Goal: Communication & Community: Answer question/provide support

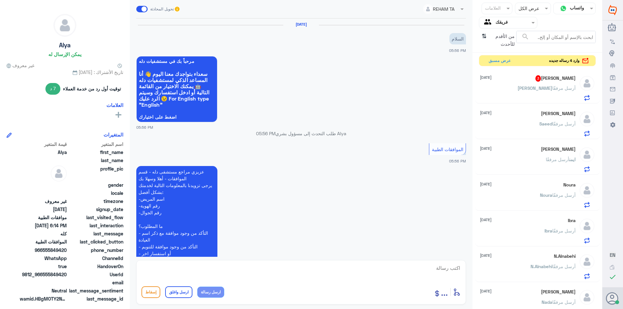
scroll to position [430, 0]
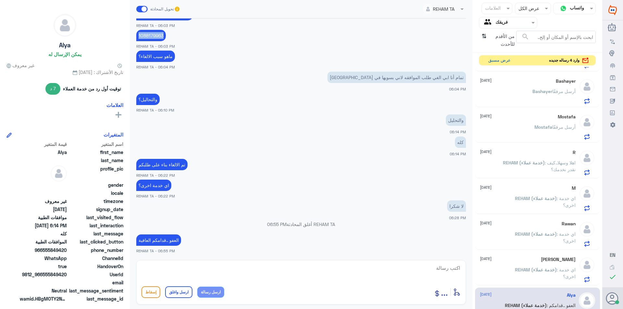
click at [499, 59] on button "عرض مسبق" at bounding box center [499, 61] width 27 height 10
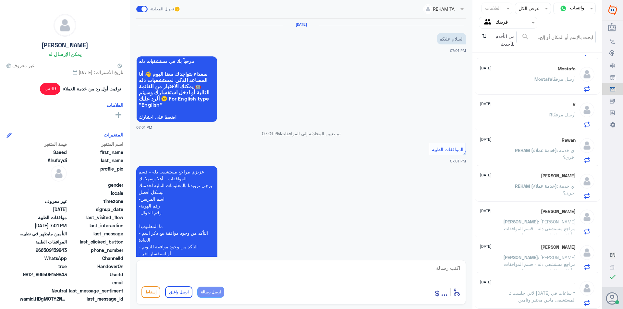
scroll to position [185, 0]
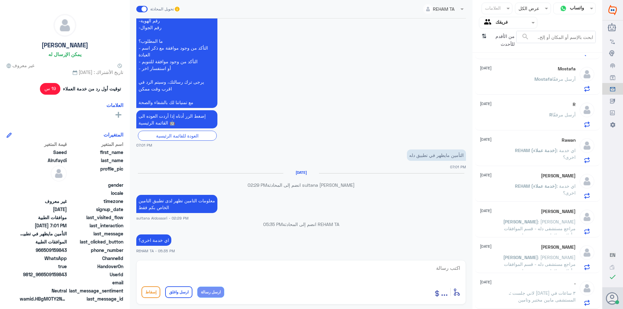
click at [544, 83] on p "[PERSON_NAME] أرسل مرفقًا" at bounding box center [555, 84] width 41 height 16
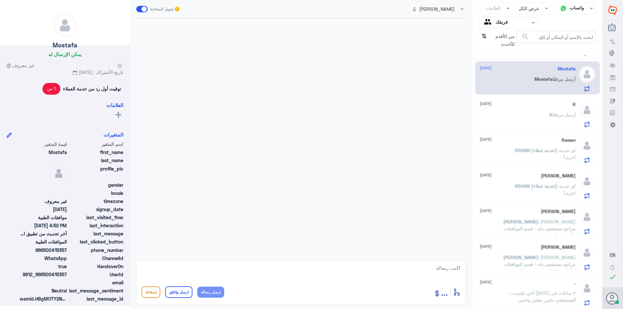
scroll to position [550, 0]
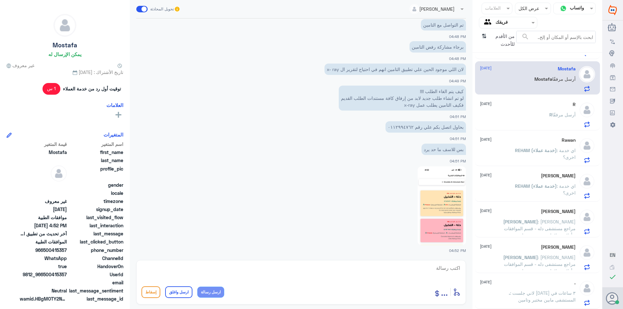
click at [545, 114] on div "R أرسل مرفقًا" at bounding box center [528, 120] width 96 height 15
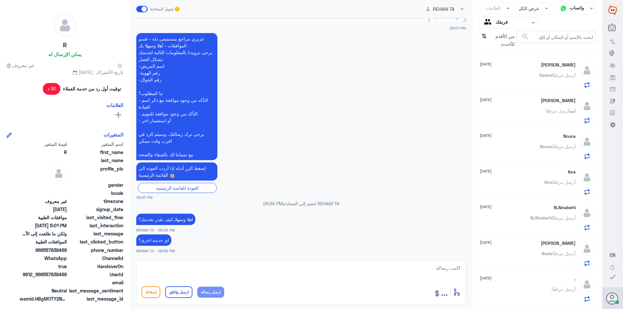
click at [503, 43] on span "من الأقدم للأحدث" at bounding box center [502, 40] width 27 height 19
click at [504, 38] on span "من الأقدم للأحدث" at bounding box center [502, 40] width 27 height 19
click at [483, 37] on icon "⇅" at bounding box center [484, 39] width 5 height 17
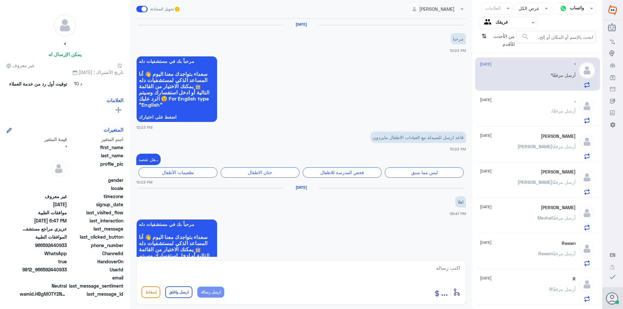
scroll to position [354, 0]
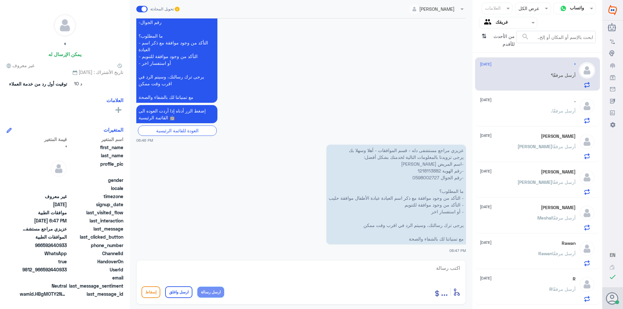
click at [429, 171] on p "عزيزي مراجع مستشفى دله - قسم الموافقات - أهلا وسهلا بك يرجى تزويدنا بالمعلومات …" at bounding box center [397, 195] width 140 height 100
copy p "1218113882"
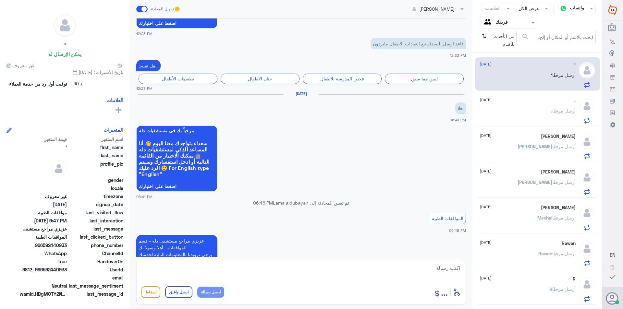
scroll to position [386, 0]
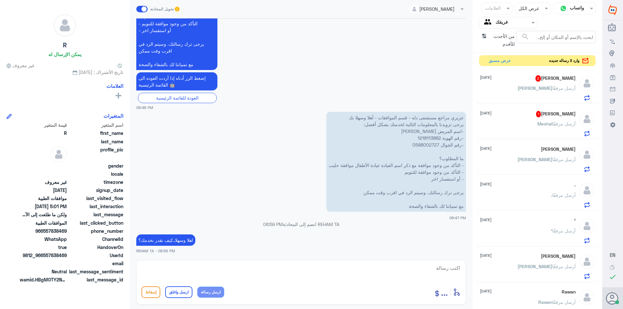
click at [559, 132] on p "[PERSON_NAME] أرسل مرفقًا" at bounding box center [557, 128] width 38 height 16
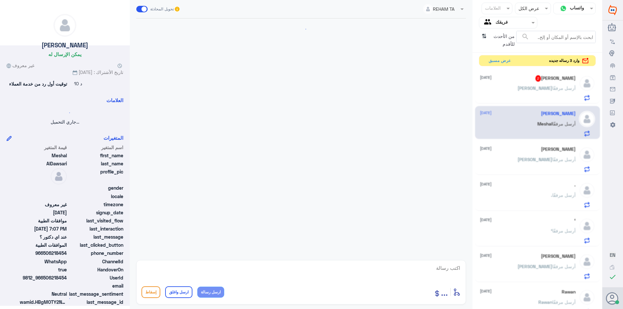
scroll to position [260, 0]
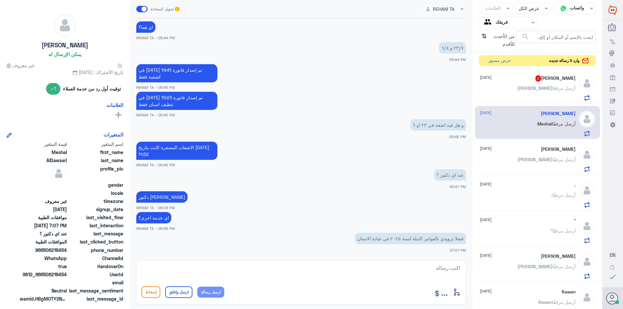
click at [538, 100] on div "[PERSON_NAME] أرسل مرفقًا" at bounding box center [528, 93] width 96 height 15
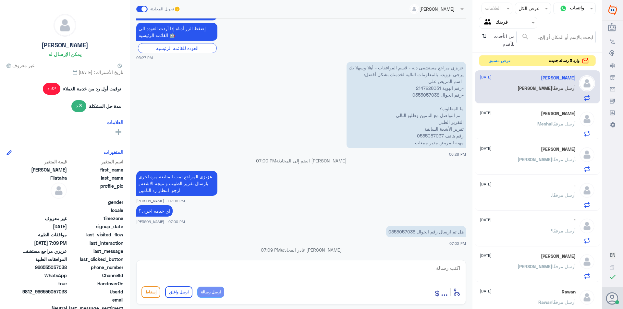
scroll to position [331, 0]
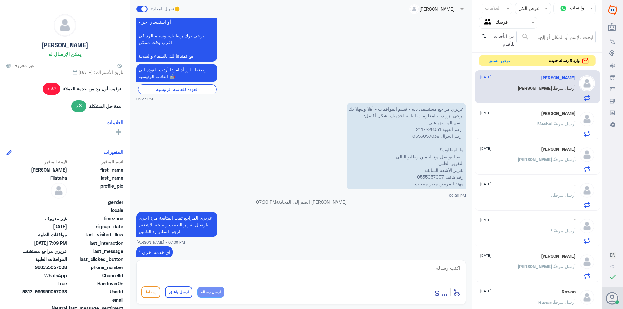
click at [567, 129] on p "[PERSON_NAME] أرسل مرفقًا" at bounding box center [557, 128] width 38 height 16
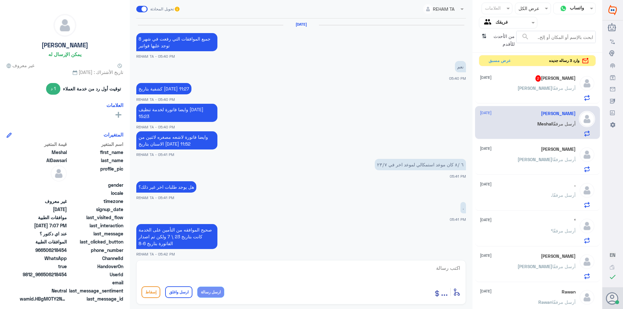
scroll to position [260, 0]
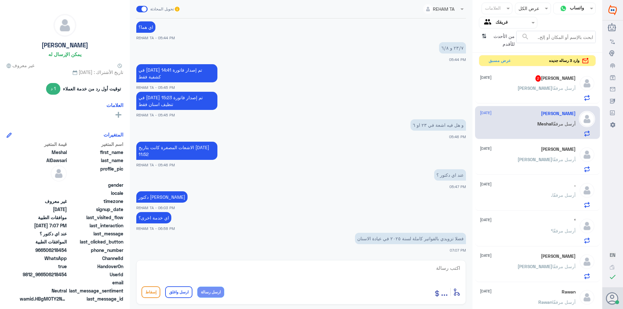
click at [565, 63] on span "وارد 3 رساله جديده" at bounding box center [564, 61] width 31 height 6
click at [491, 59] on button "عرض مسبق" at bounding box center [499, 61] width 27 height 10
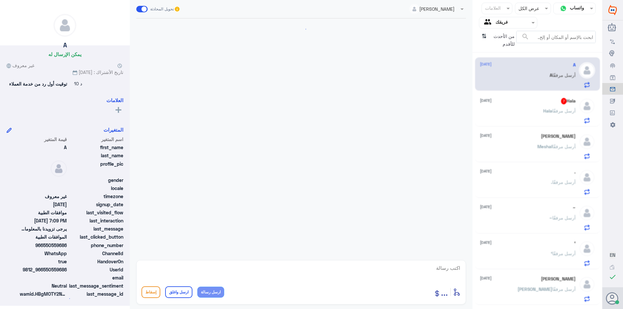
scroll to position [491, 0]
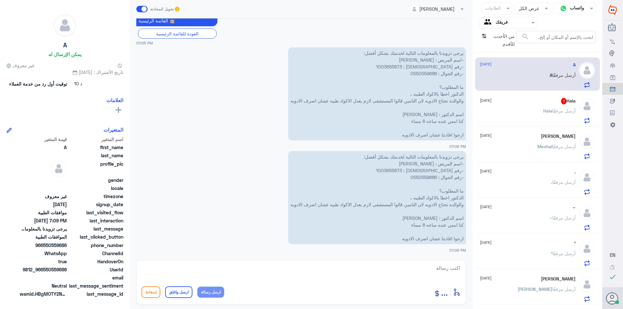
click at [427, 67] on p "يرجى تزويدنا بالمعلومات التالية لخدمتك بشكل أفضل: -اسم المريض : [PERSON_NAME] -…" at bounding box center [377, 93] width 178 height 93
copy p "1003655873"
click at [553, 114] on span "أرسل مرفقًا" at bounding box center [564, 111] width 23 height 6
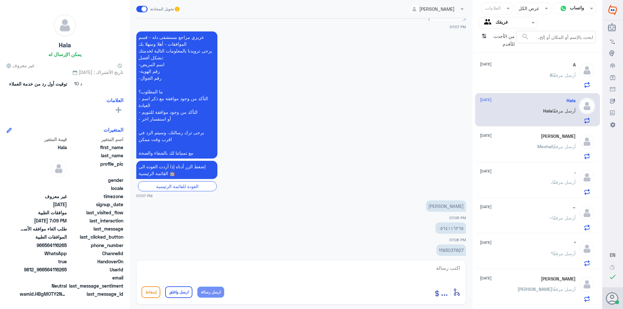
scroll to position [267, 0]
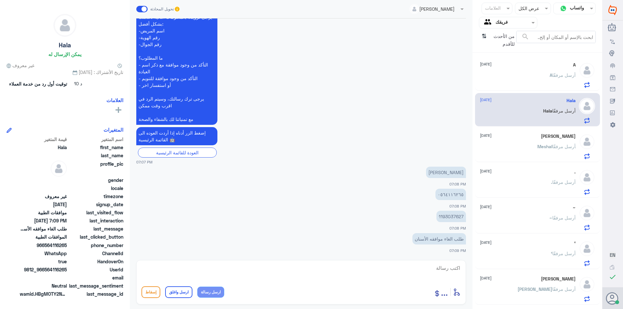
click at [458, 216] on p "1193037627" at bounding box center [452, 216] width 30 height 11
copy p "1193037627"
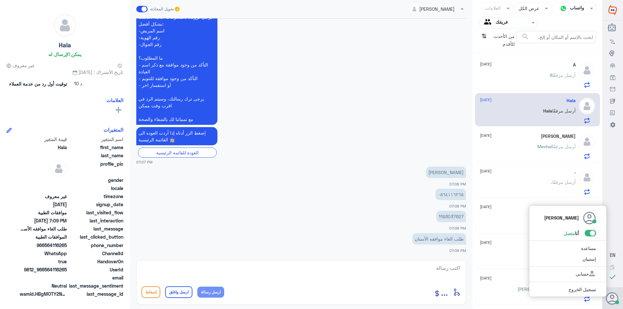
click at [622, 306] on div "Lama aldubayan أنا متصل مساعدة إستبيان حسابى تسجيل الخروج" at bounding box center [613, 299] width 21 height 22
click at [592, 234] on span at bounding box center [590, 233] width 11 height 6
click at [0, 0] on input "checkbox" at bounding box center [0, 0] width 0 height 0
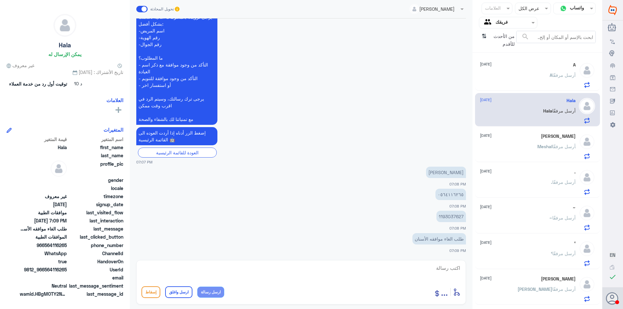
click at [456, 217] on p "1193037627" at bounding box center [452, 216] width 30 height 11
copy p "1193037627"
click at [354, 275] on textarea at bounding box center [301, 272] width 319 height 16
type textarea "عزيزتي المراجعه هناك فواتير للخدمه لا يمكن الغائها"
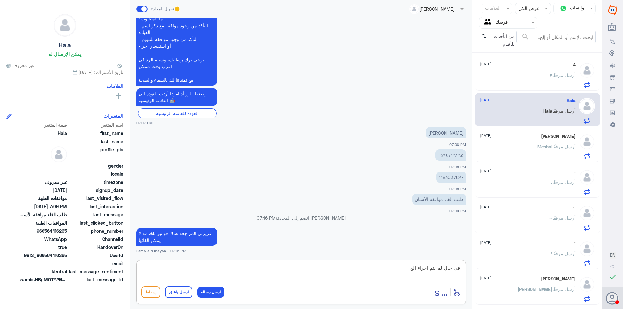
scroll to position [317, 0]
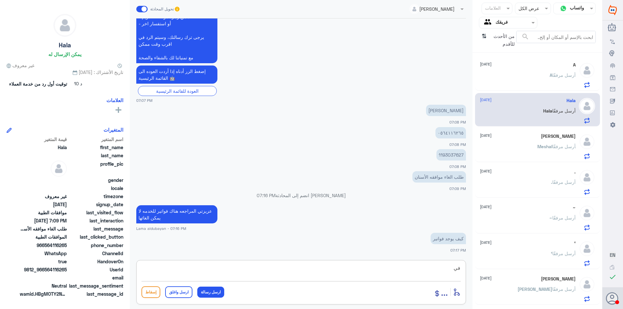
type textarea "ف"
type textarea "على الخدمه"
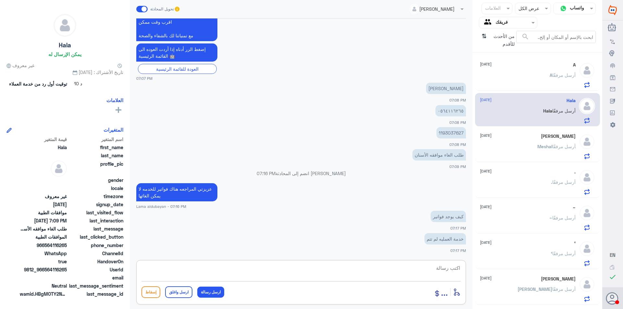
scroll to position [360, 0]
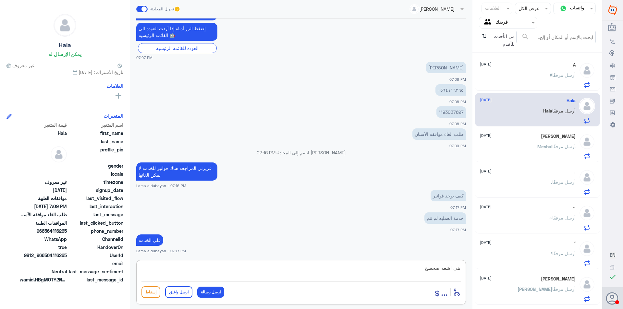
type textarea "هي اشعه صحصح"
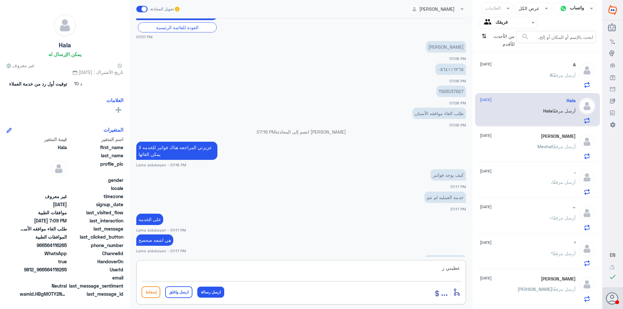
scroll to position [403, 0]
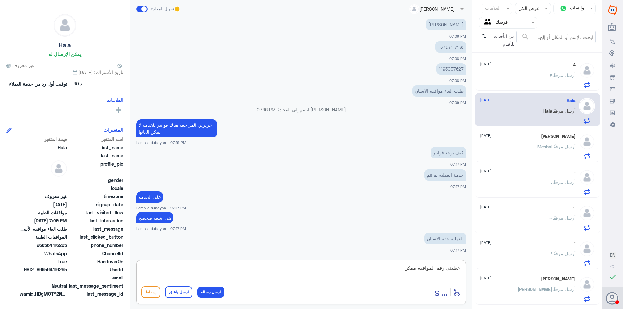
type textarea "عطيني رقم الموافقه ممكن"
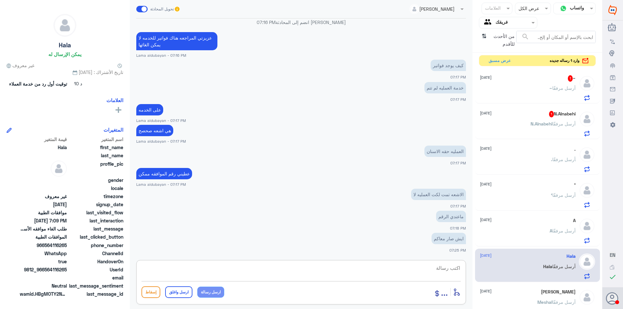
scroll to position [512, 0]
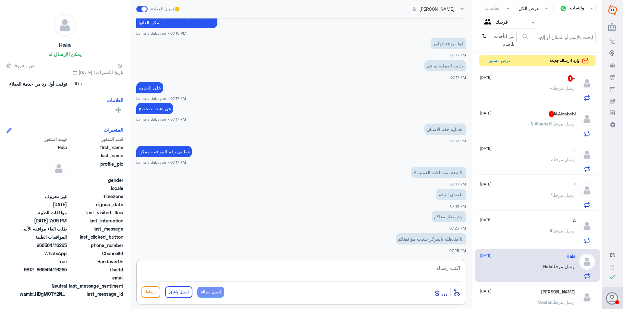
click at [429, 272] on textarea at bounding box center [301, 272] width 319 height 16
type textarea "H"
click at [460, 270] on textarea "الي ظاهر عندي" at bounding box center [301, 272] width 319 height 16
click at [412, 270] on textarea "عزيزتي الي ظاهر عندي" at bounding box center [301, 272] width 319 height 16
type textarea "عزيزتي الي ظاهر عندي فقط الاشعه"
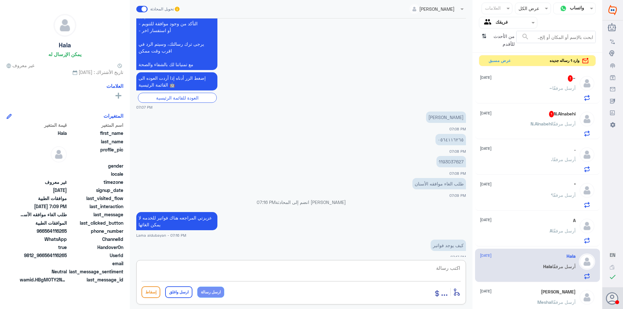
scroll to position [306, 0]
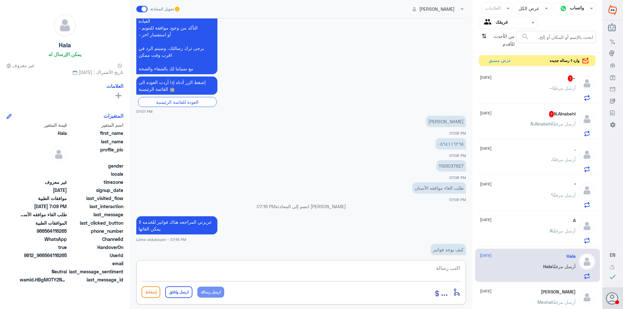
click at [454, 165] on p "1193037627" at bounding box center [452, 165] width 30 height 11
copy p "1193037627"
click at [246, 275] on textarea at bounding box center [301, 272] width 319 height 16
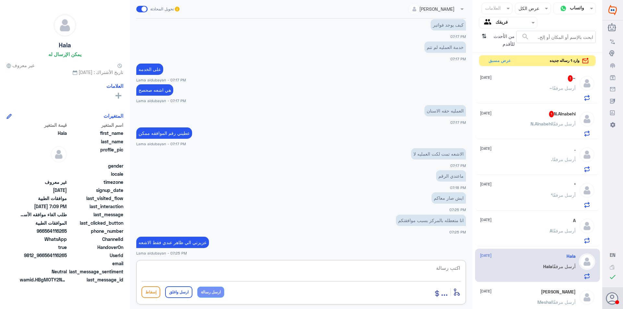
scroll to position [533, 0]
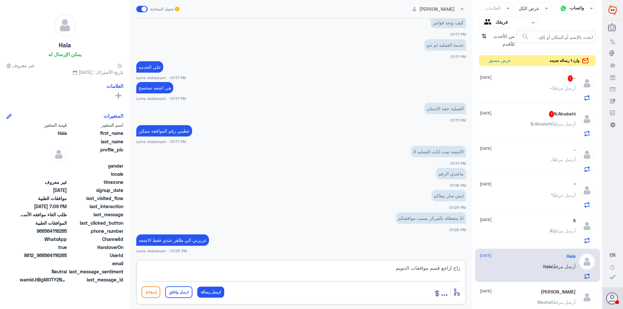
type textarea "راح اراجع قسم موافقات التنويم"
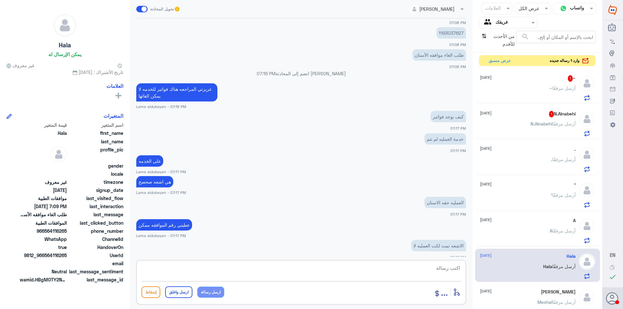
scroll to position [424, 0]
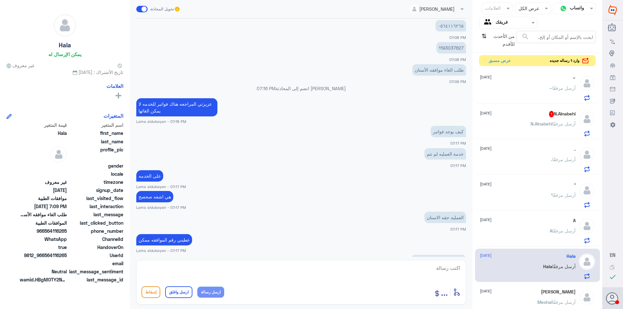
click at [533, 92] on div "~ أرسل مرفقًا" at bounding box center [528, 93] width 96 height 15
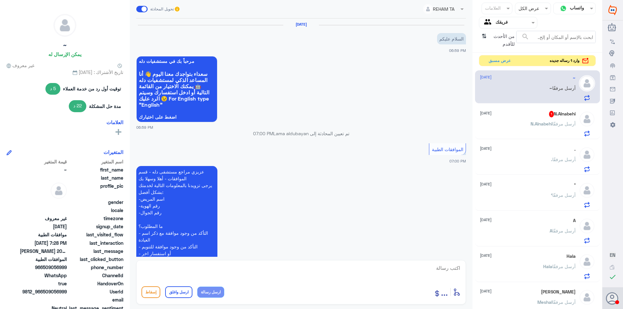
scroll to position [337, 0]
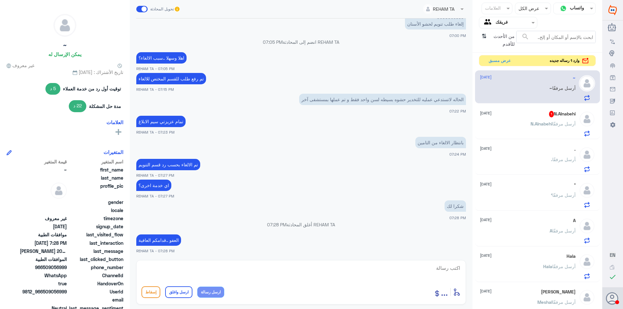
click at [553, 122] on span "أرسل مرفقًا" at bounding box center [564, 124] width 23 height 6
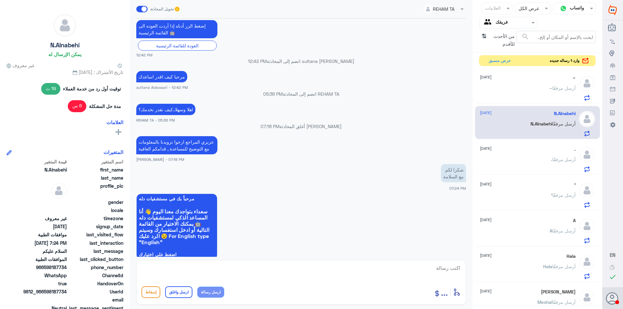
scroll to position [290, 0]
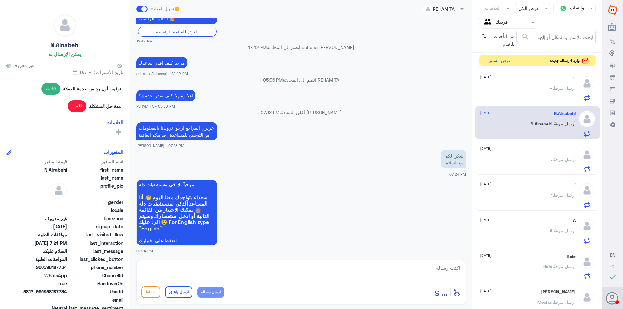
click at [542, 99] on div "~ أرسل مرفقًا" at bounding box center [528, 93] width 96 height 15
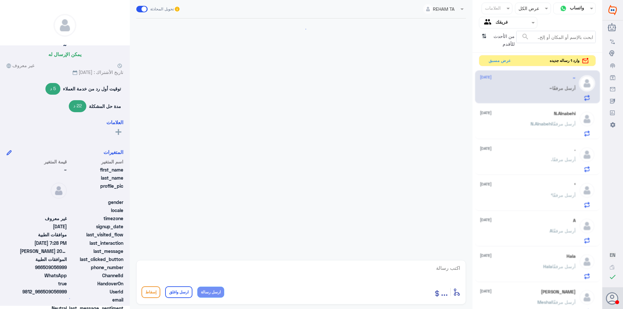
scroll to position [337, 0]
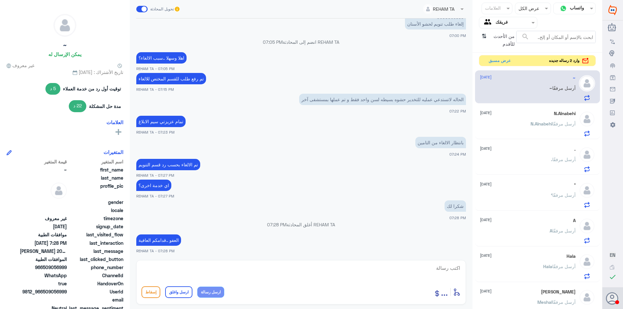
click at [520, 157] on div ". [DATE] . أرسل مرفقًا" at bounding box center [528, 160] width 96 height 26
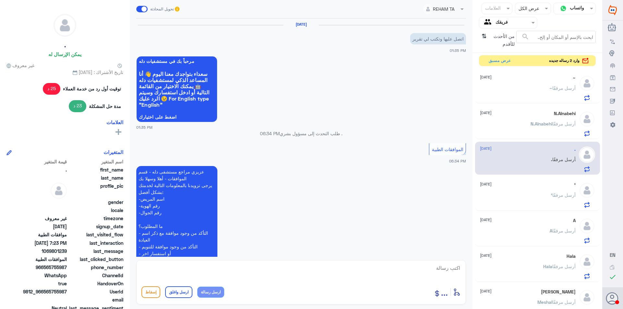
scroll to position [513, 0]
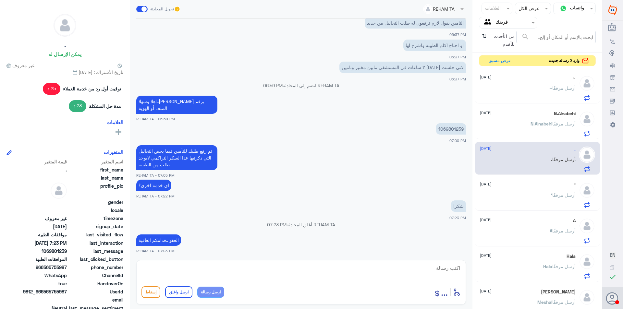
click at [521, 199] on div "‘ أرسل مرفقًا" at bounding box center [528, 200] width 96 height 15
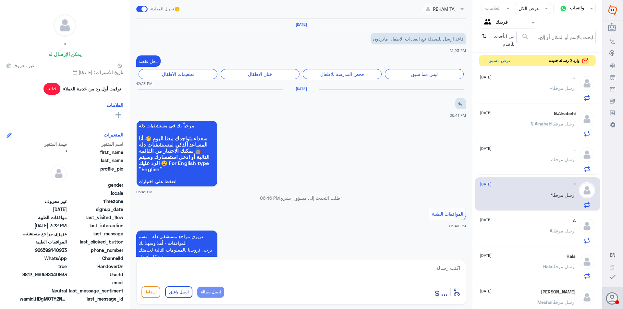
scroll to position [493, 0]
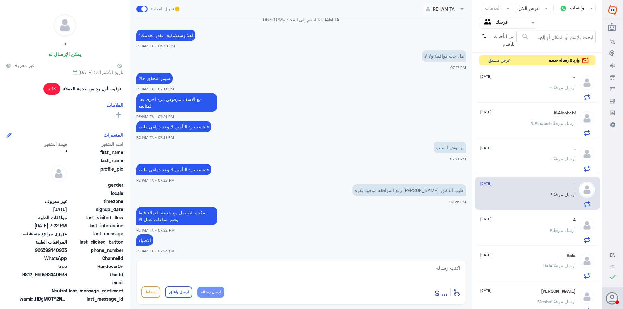
click at [502, 58] on button "عرض مسبق" at bounding box center [499, 61] width 27 height 10
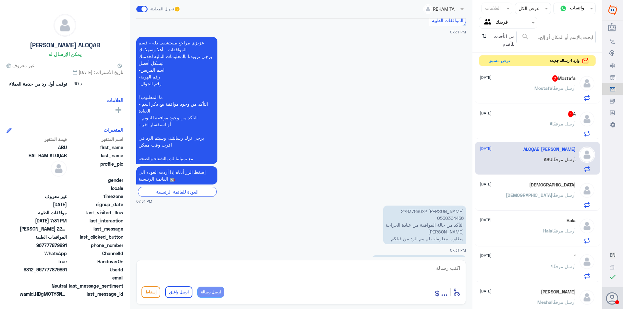
scroll to position [678, 0]
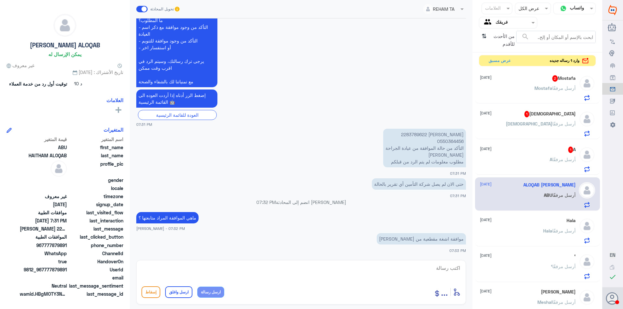
click at [547, 154] on div "A 1 [DATE] A أرسل مرفقًا" at bounding box center [528, 160] width 96 height 26
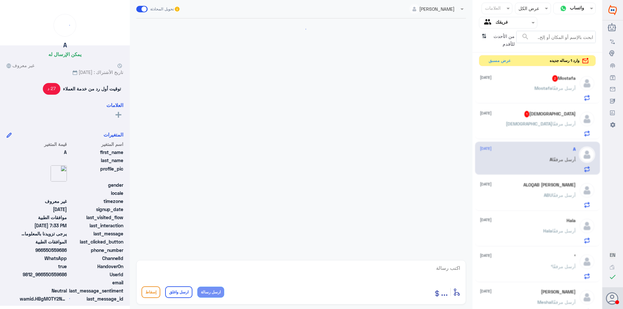
scroll to position [546, 0]
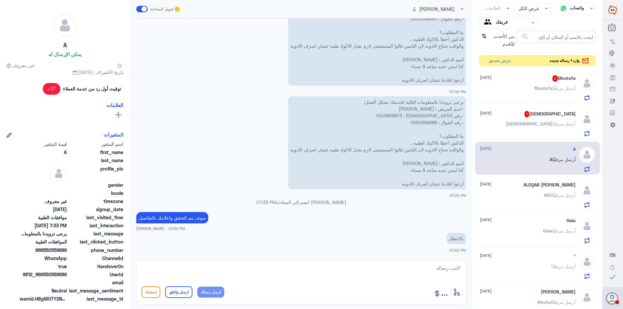
click at [564, 124] on span "أرسل مرفقًا" at bounding box center [564, 124] width 23 height 6
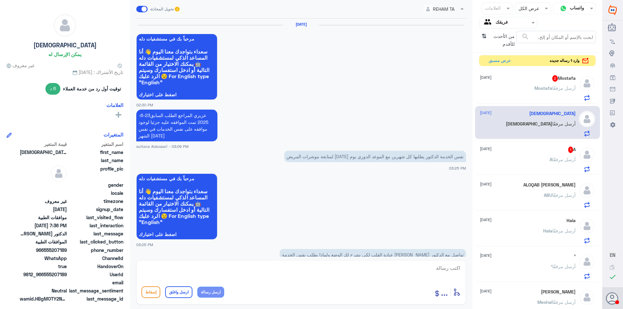
scroll to position [548, 0]
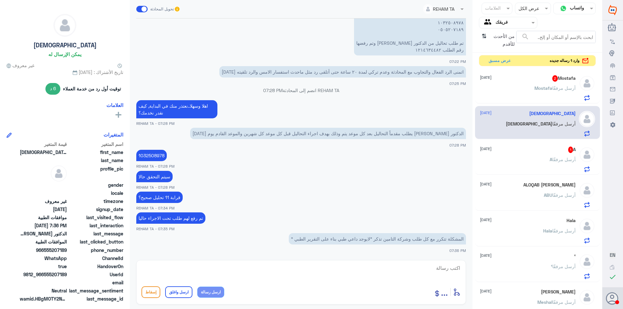
click at [558, 96] on p "[PERSON_NAME] أرسل مرفقًا" at bounding box center [555, 93] width 41 height 16
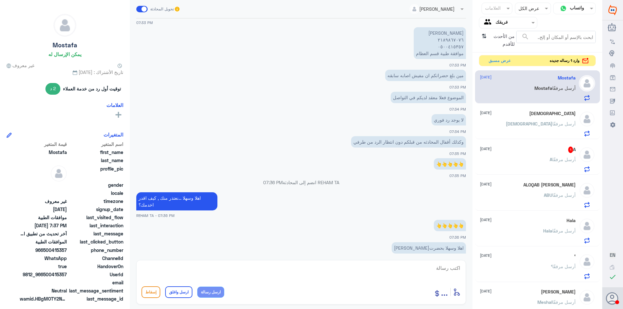
scroll to position [356, 0]
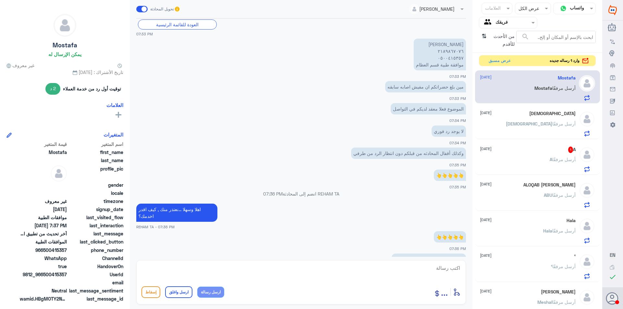
click at [564, 165] on p "A أرسل مرفقًا" at bounding box center [563, 164] width 26 height 16
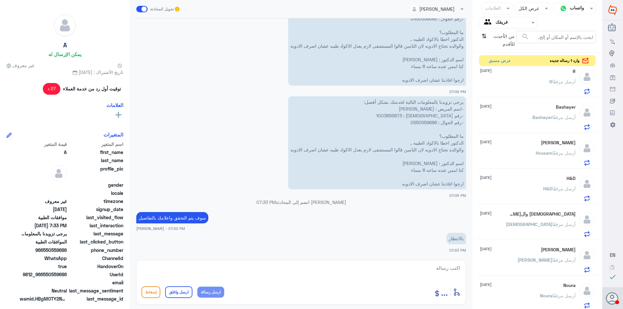
scroll to position [330, 0]
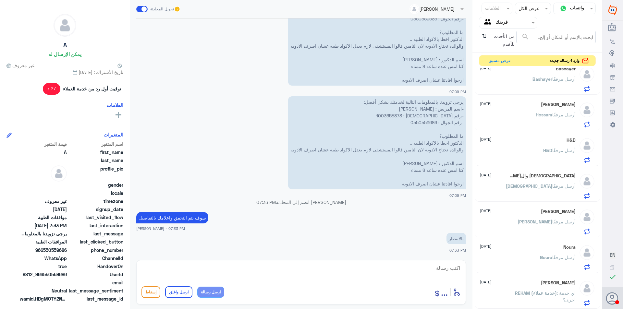
click at [539, 291] on span "REHAM (خدمة عملاء)" at bounding box center [536, 294] width 42 height 6
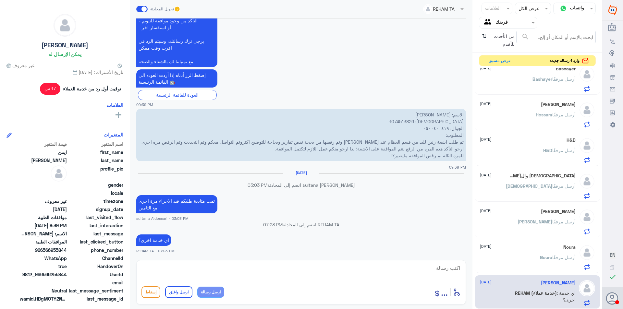
scroll to position [330, 0]
